Goal: Transaction & Acquisition: Register for event/course

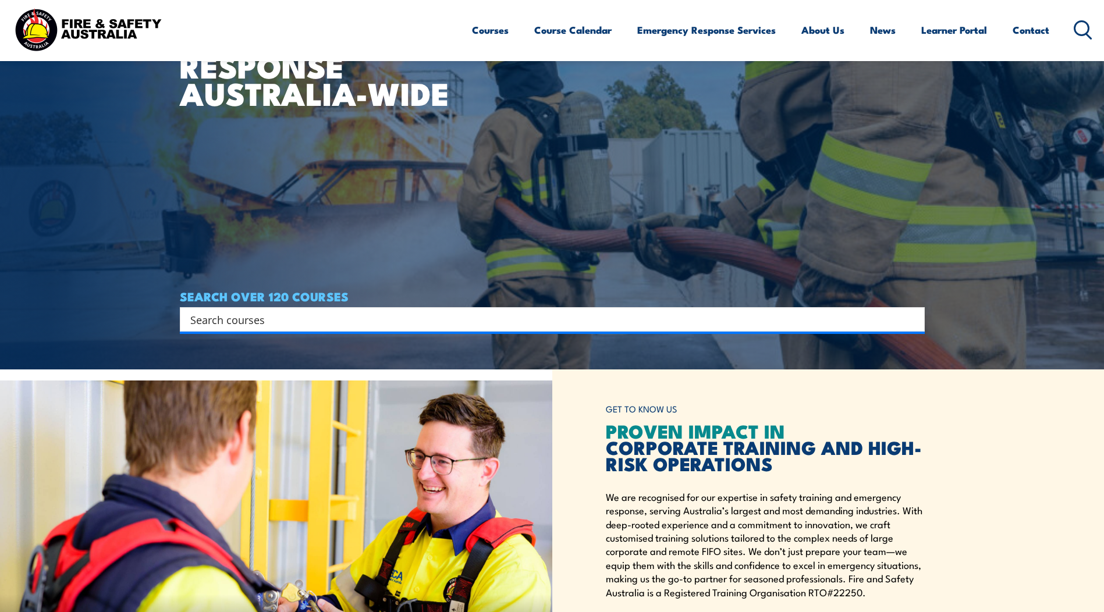
scroll to position [233, 0]
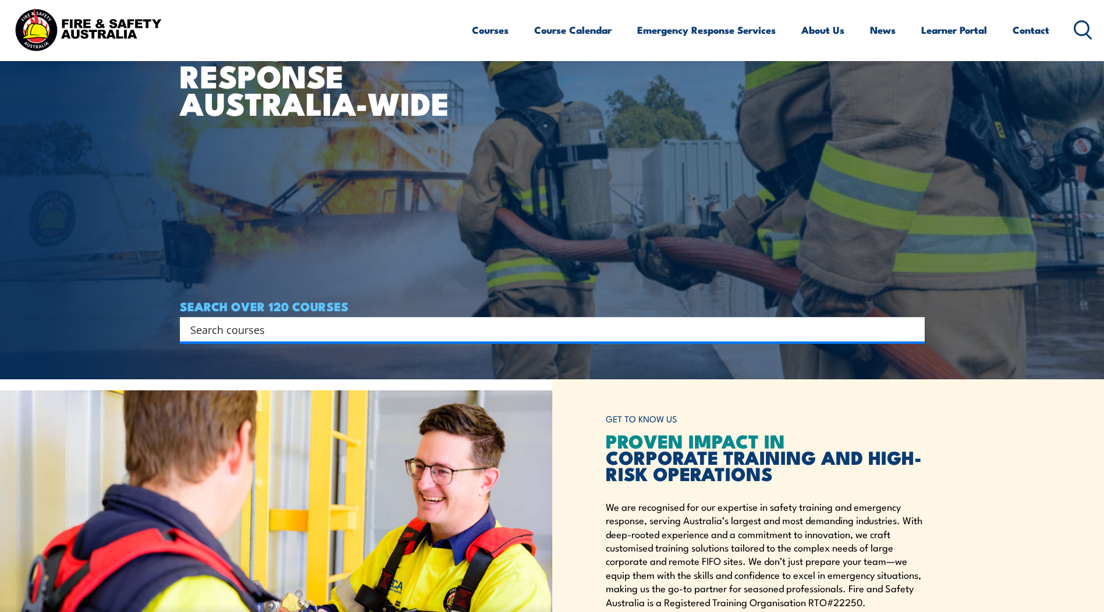
click at [356, 334] on input "Search input" at bounding box center [544, 329] width 709 height 17
type input "issue work permit"
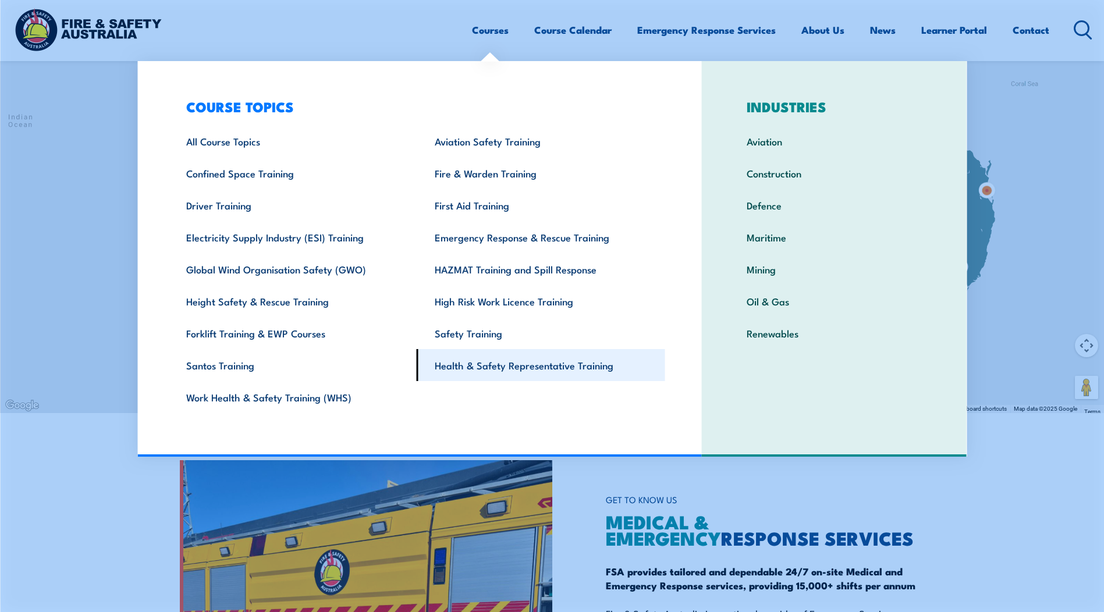
scroll to position [1164, 0]
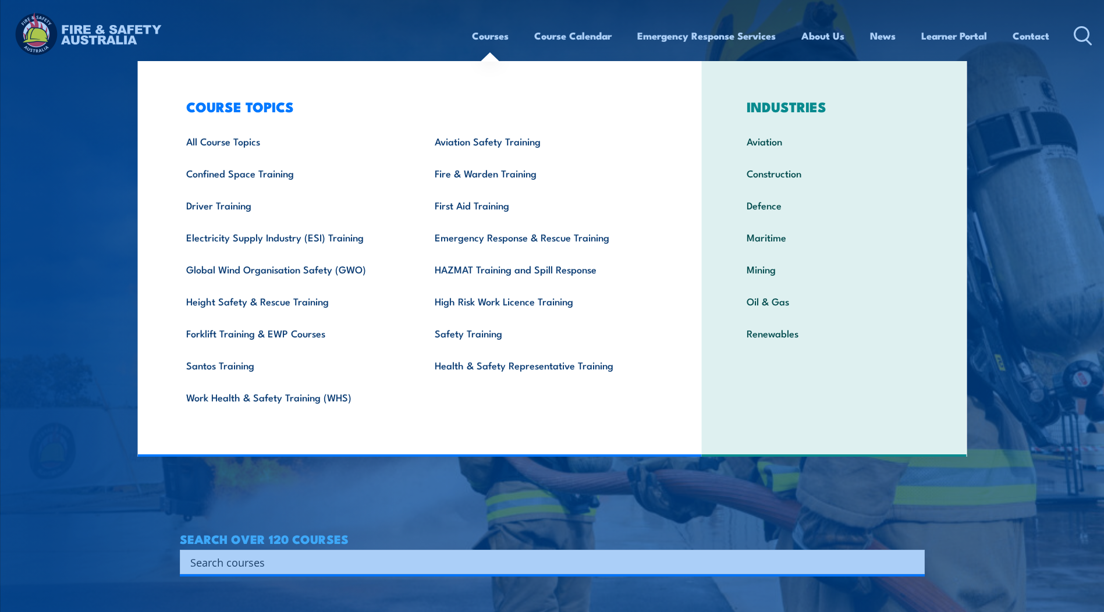
click at [492, 34] on link "Courses" at bounding box center [490, 35] width 37 height 31
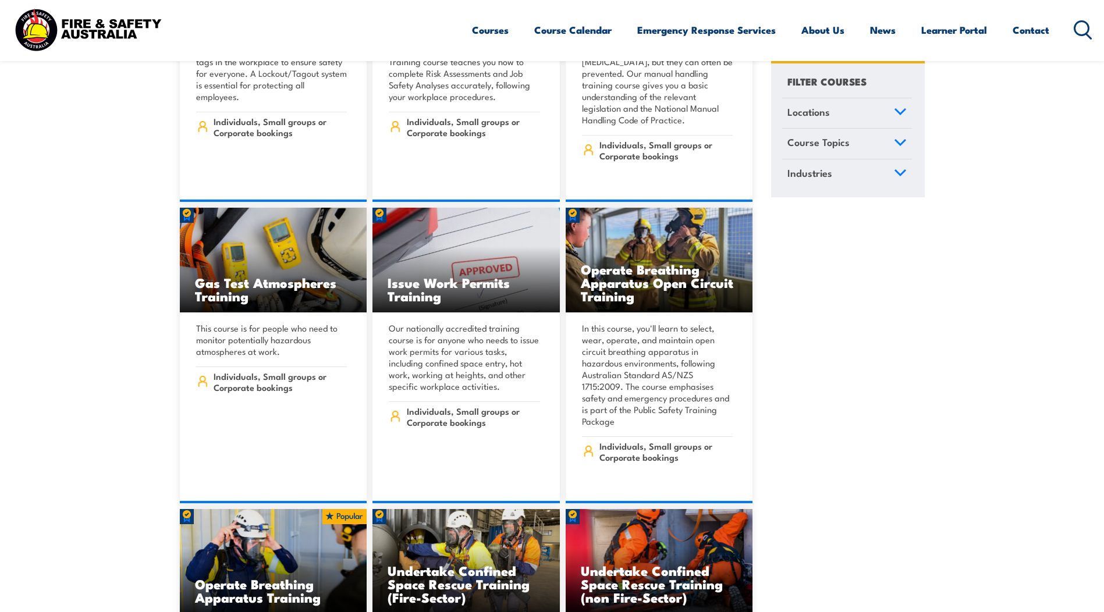
scroll to position [10940, 0]
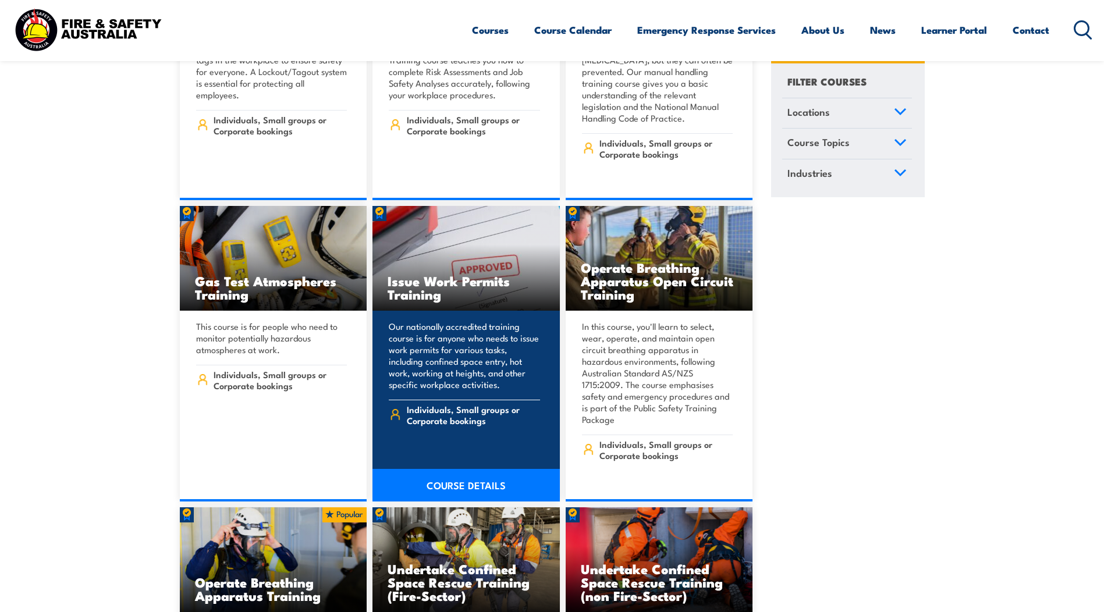
click at [468, 469] on link "COURSE DETAILS" at bounding box center [465, 485] width 187 height 33
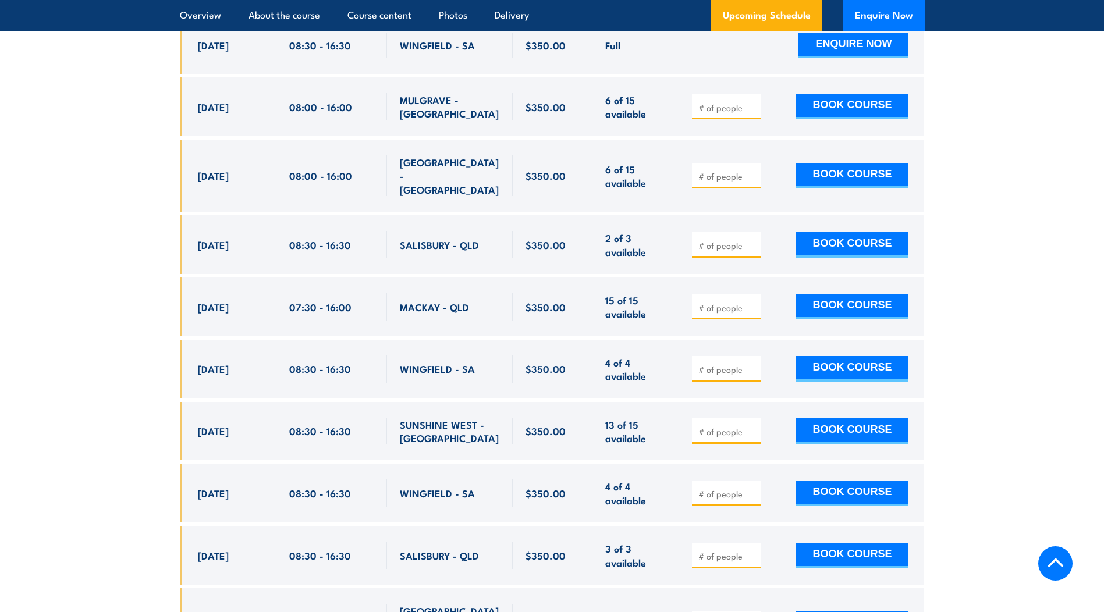
scroll to position [2153, 0]
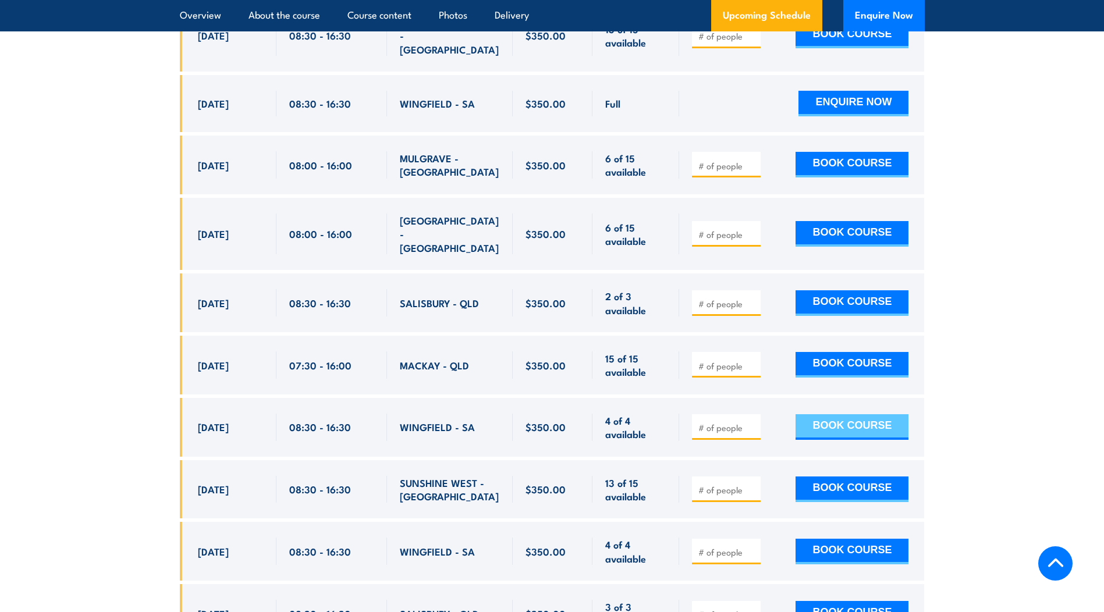
click at [844, 414] on button "BOOK COURSE" at bounding box center [851, 427] width 113 height 26
click at [697, 420] on span at bounding box center [726, 426] width 61 height 13
click at [698, 422] on input "number" at bounding box center [727, 428] width 58 height 12
type input "1"
click at [830, 414] on button "BOOK COURSE" at bounding box center [851, 427] width 113 height 26
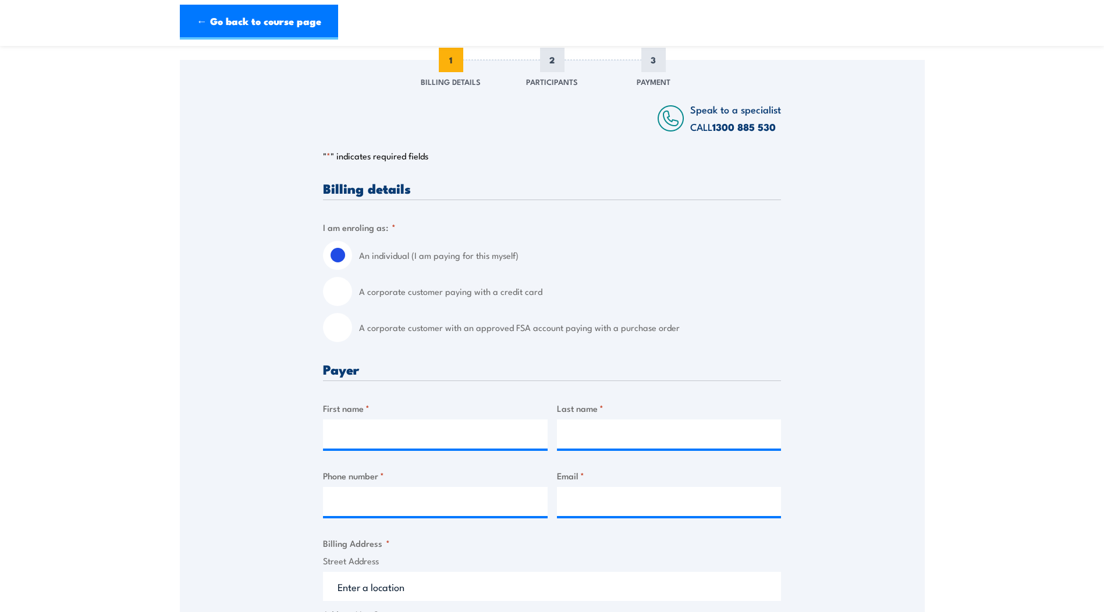
scroll to position [175, 0]
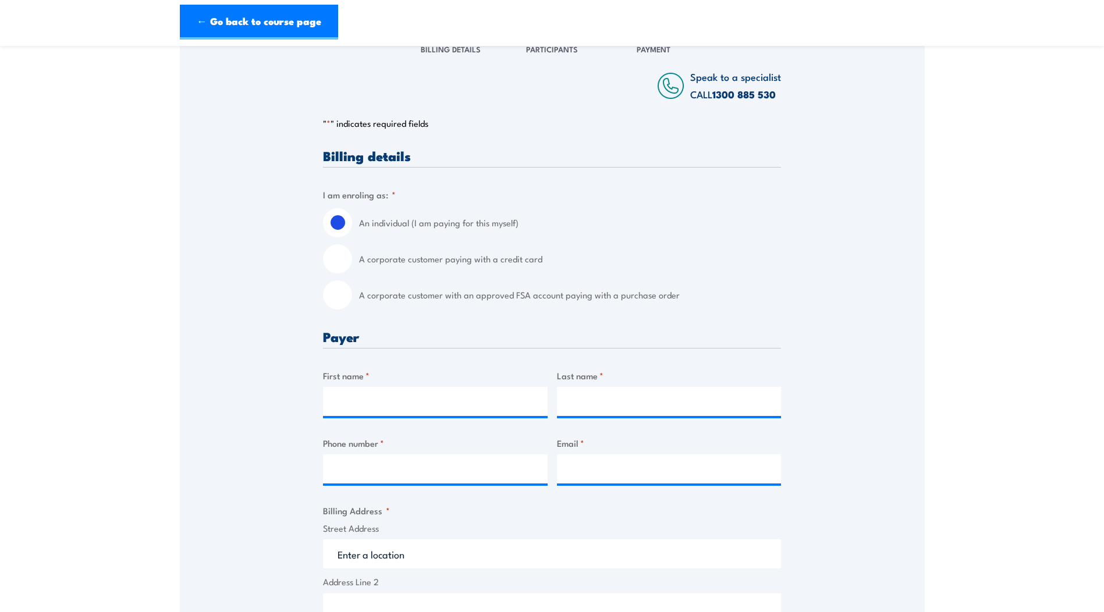
click at [338, 297] on input "A corporate customer with an approved FSA account paying with a purchase order" at bounding box center [337, 294] width 29 height 29
radio input "true"
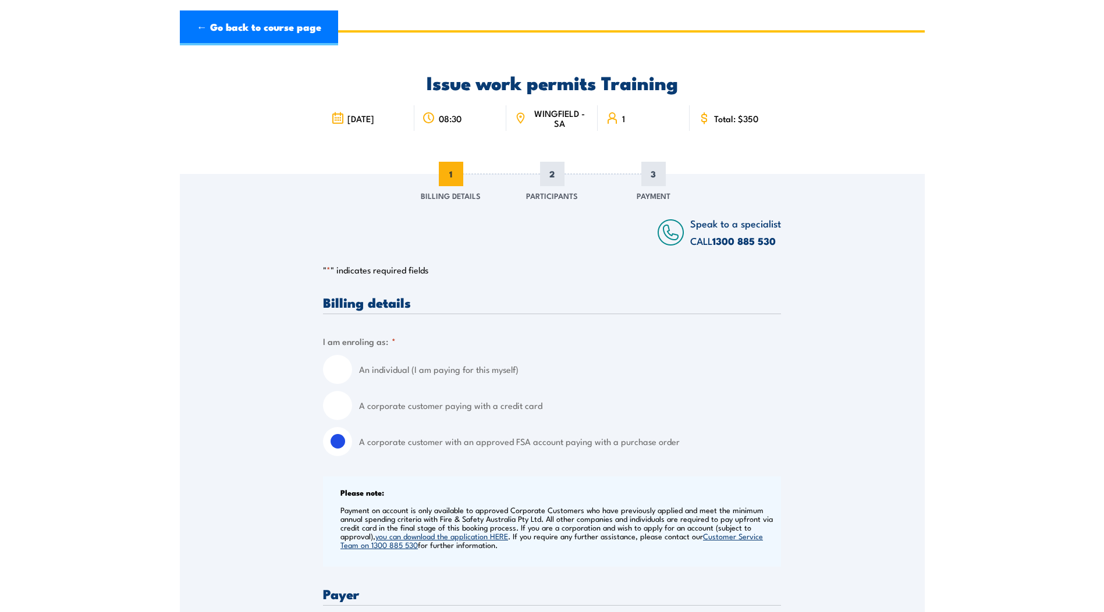
scroll to position [0, 0]
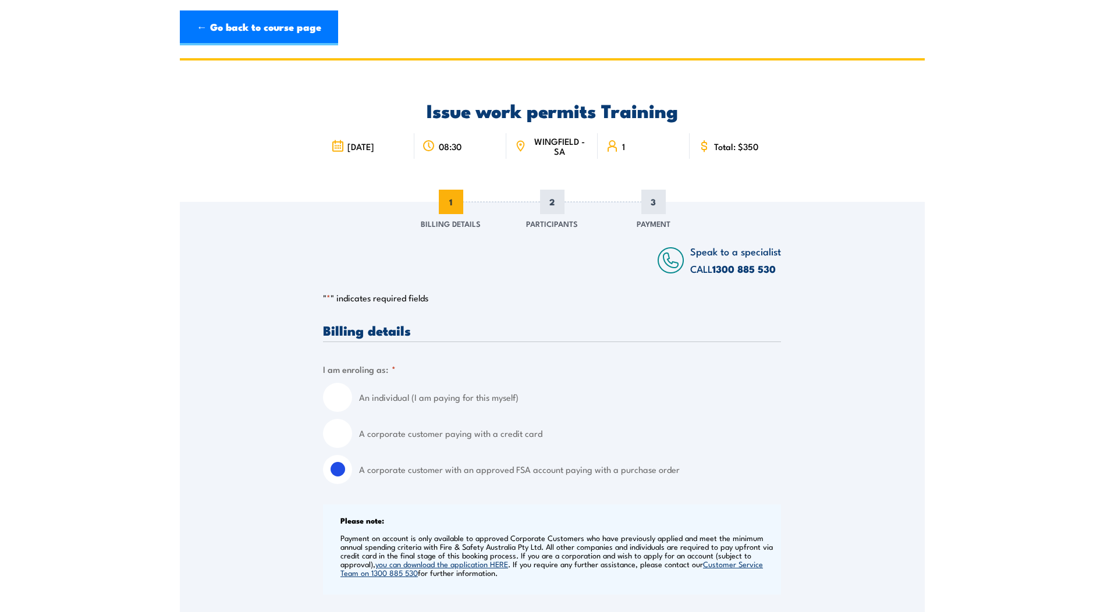
click at [262, 27] on link "← Go back to course page" at bounding box center [259, 27] width 158 height 35
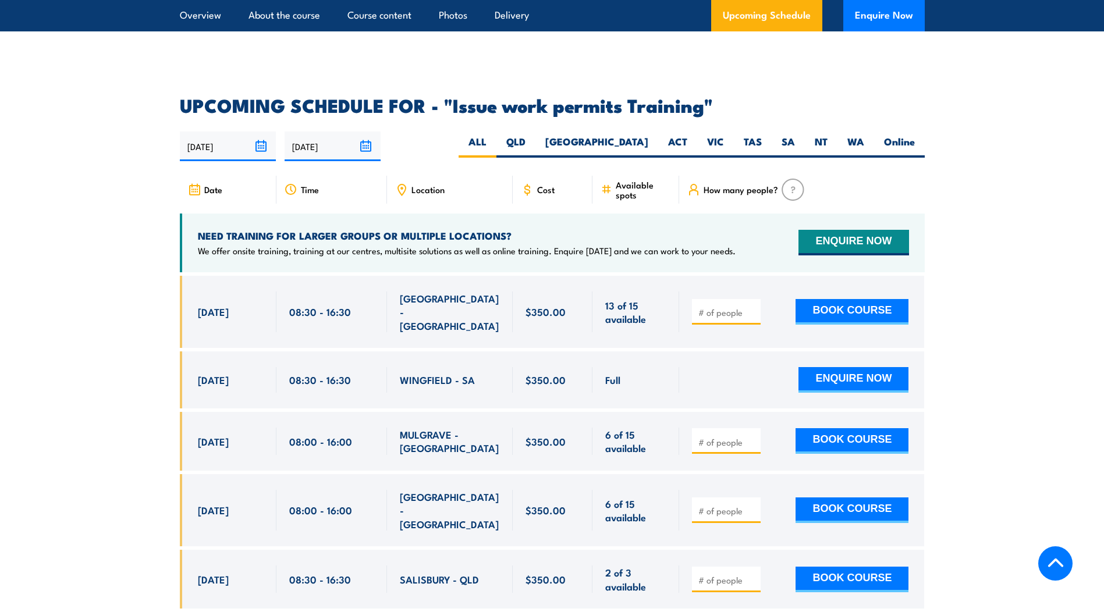
scroll to position [1956, 0]
